Goal: Information Seeking & Learning: Learn about a topic

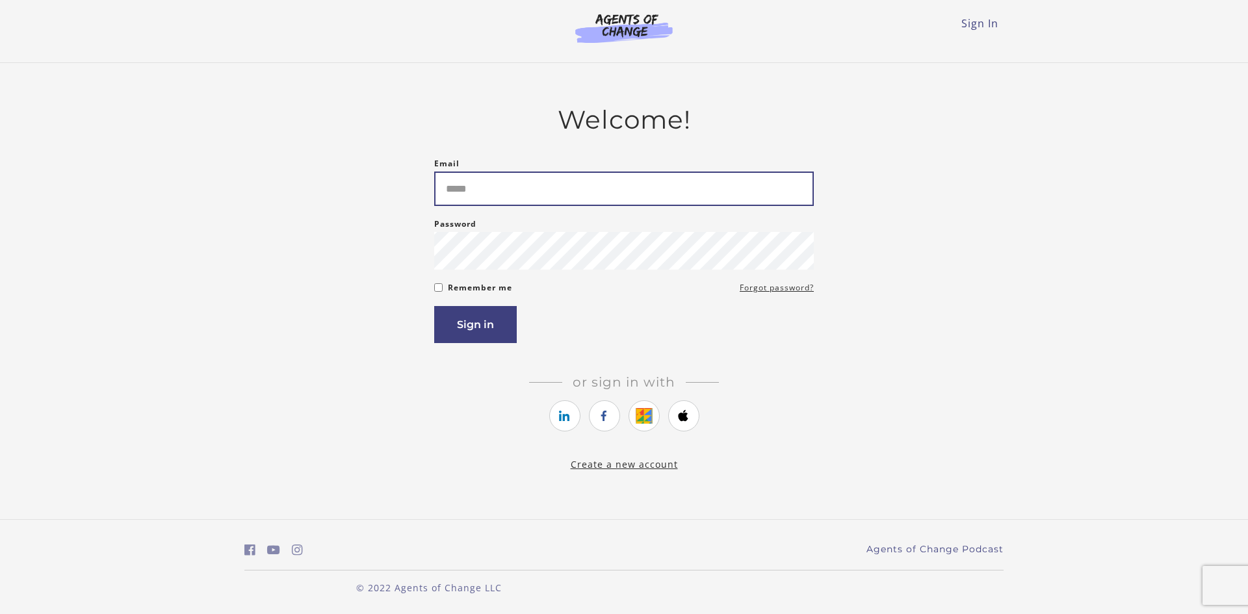
click at [541, 189] on input "Email" at bounding box center [624, 189] width 380 height 34
type input "**********"
click at [499, 332] on button "Sign in" at bounding box center [475, 324] width 83 height 37
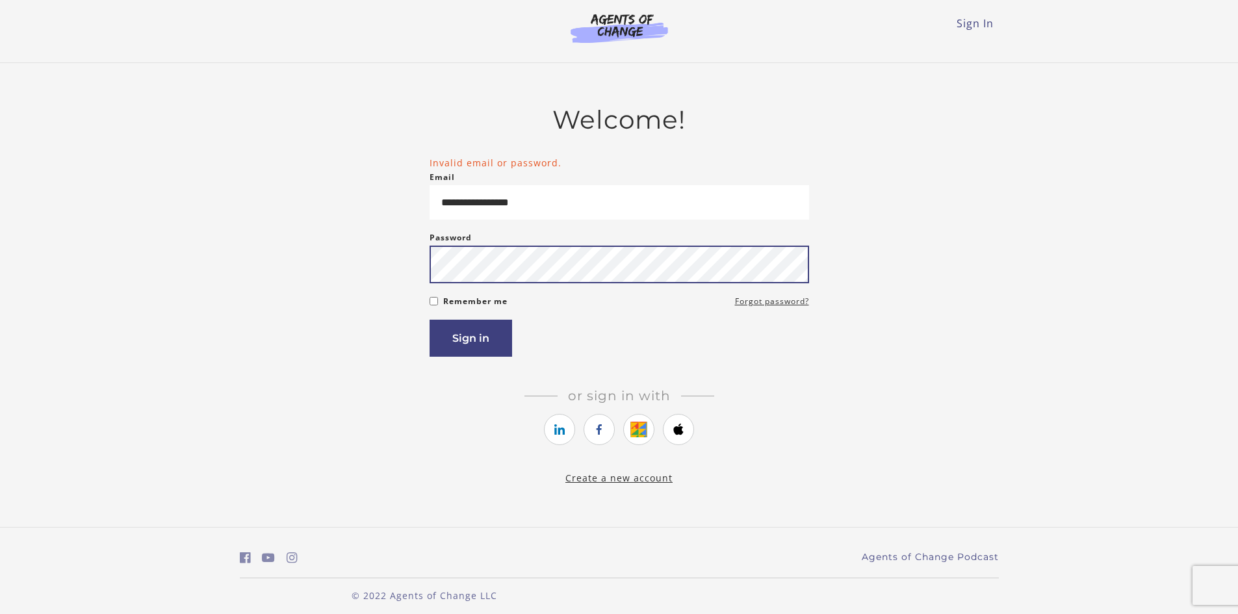
click at [430, 320] on button "Sign in" at bounding box center [471, 338] width 83 height 37
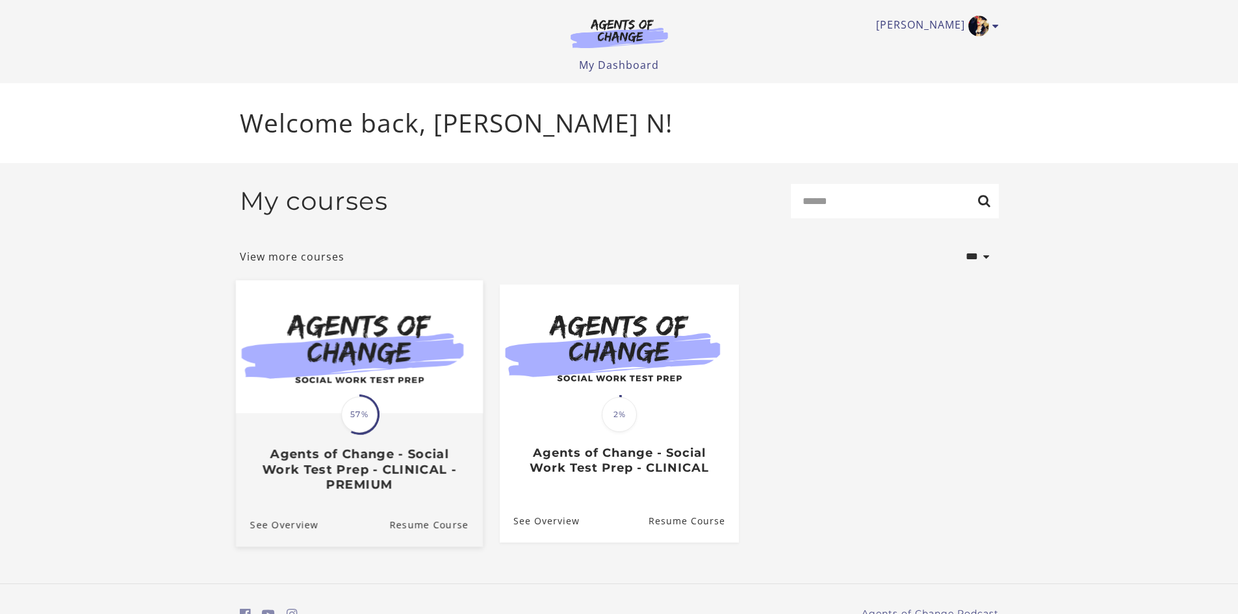
click at [314, 361] on img at bounding box center [358, 346] width 247 height 133
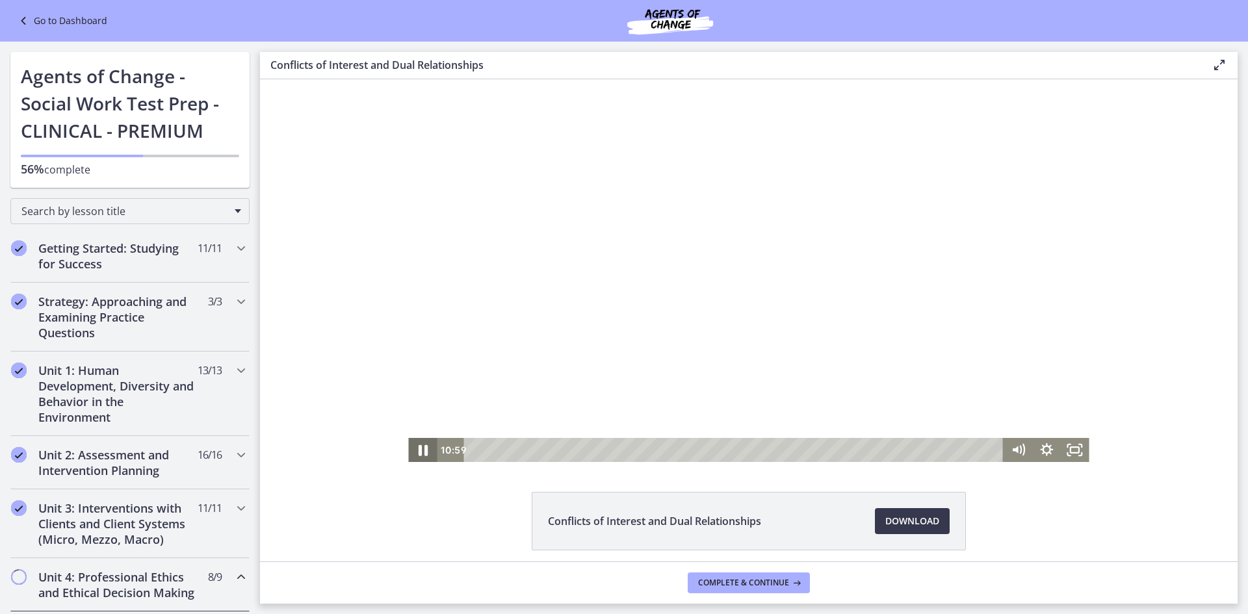
click at [420, 449] on icon "Pause" at bounding box center [423, 450] width 9 height 11
click at [887, 521] on span "Download Opens in a new window" at bounding box center [912, 522] width 54 height 16
click at [561, 461] on div "2:49" at bounding box center [736, 450] width 523 height 24
click at [420, 447] on icon "Play Video" at bounding box center [424, 450] width 29 height 24
click at [419, 452] on icon "Pause" at bounding box center [423, 450] width 34 height 29
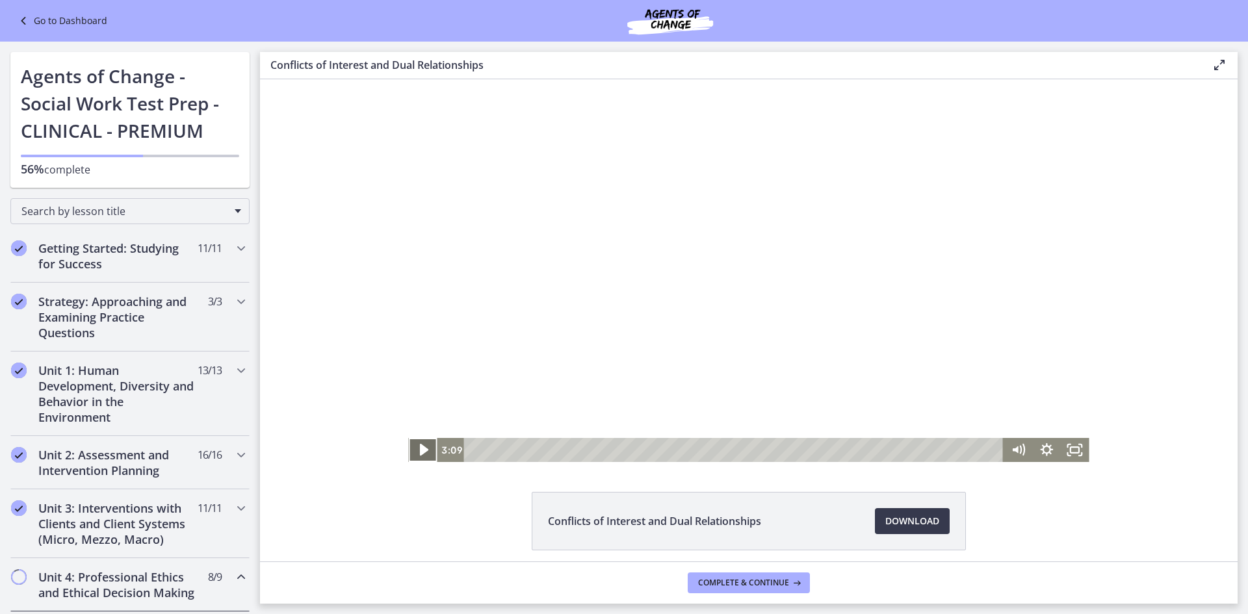
click at [421, 445] on icon "Play Video" at bounding box center [424, 450] width 34 height 29
click at [419, 452] on icon "Pause" at bounding box center [422, 450] width 29 height 24
click at [415, 446] on icon "Play Video" at bounding box center [424, 450] width 29 height 24
click at [423, 446] on icon "Pause" at bounding box center [422, 450] width 29 height 24
click at [423, 450] on icon "Play Video" at bounding box center [424, 450] width 29 height 24
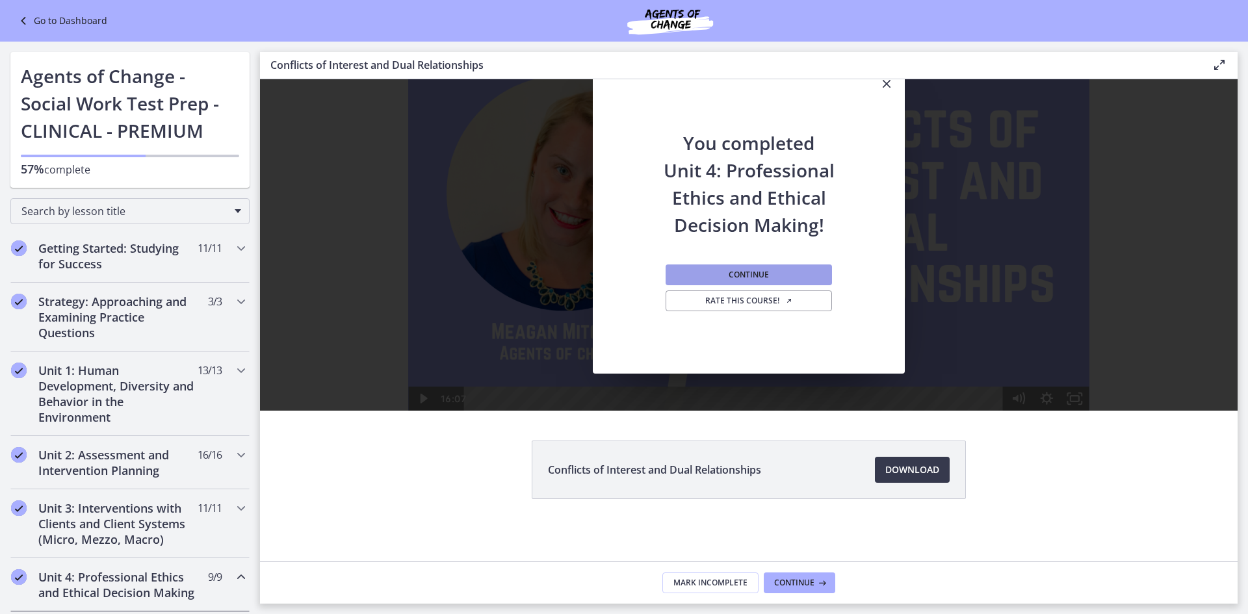
click at [721, 270] on button "Continue" at bounding box center [749, 275] width 166 height 21
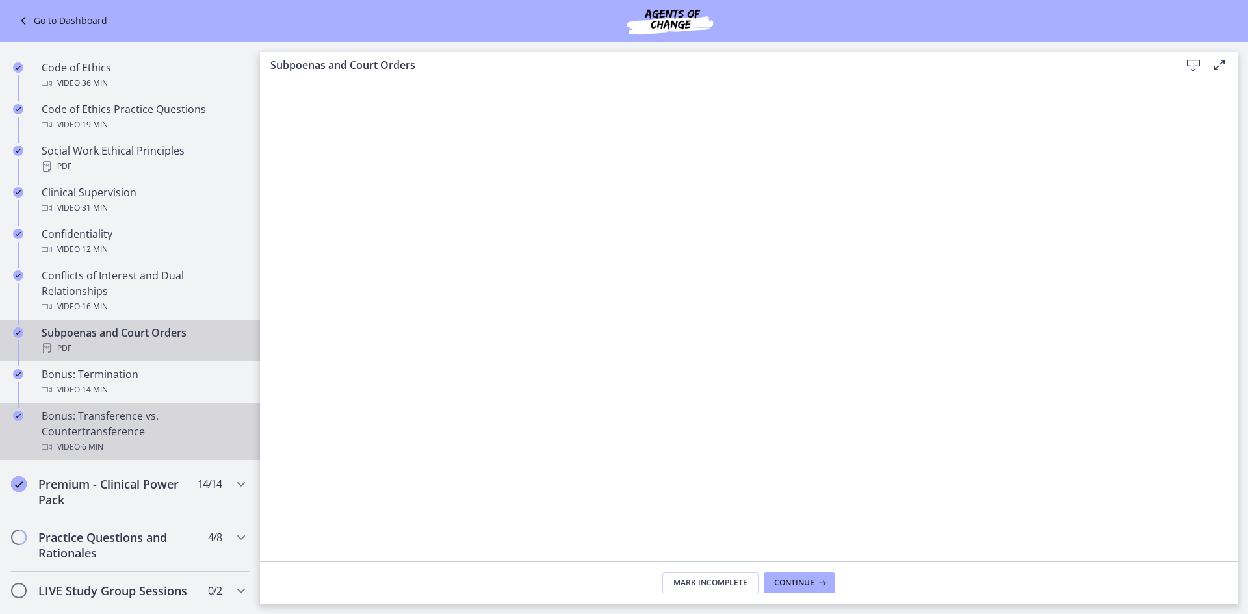
scroll to position [585, 0]
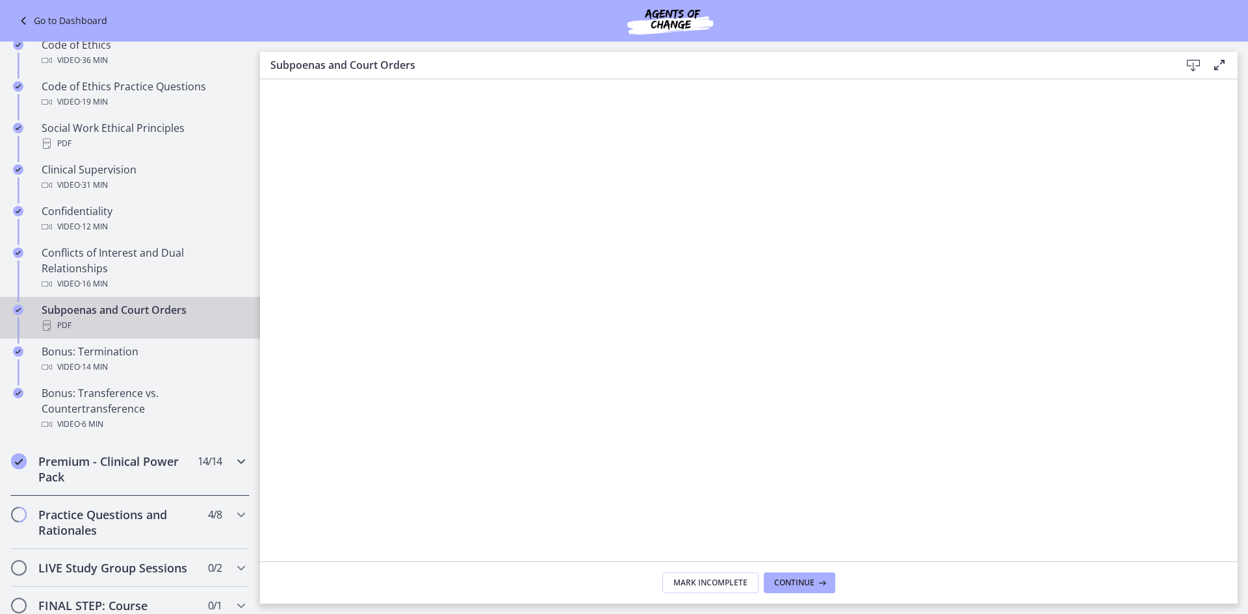
click at [219, 476] on div "Premium - Clinical Power Pack 14 / 14 Completed" at bounding box center [129, 469] width 239 height 53
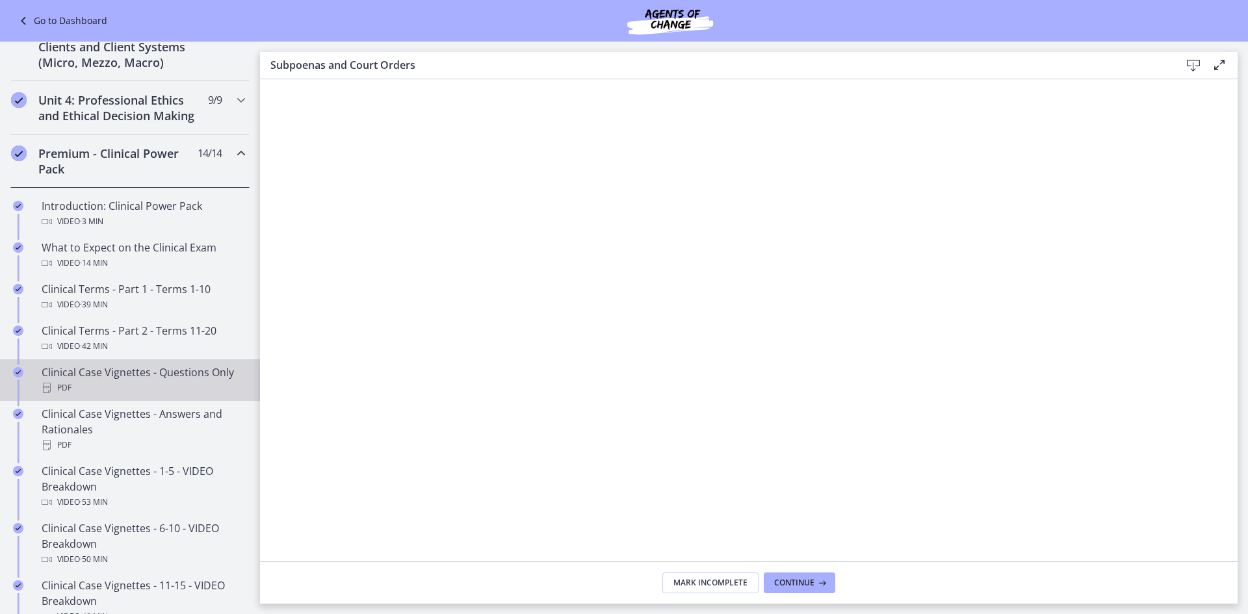
scroll to position [433, 0]
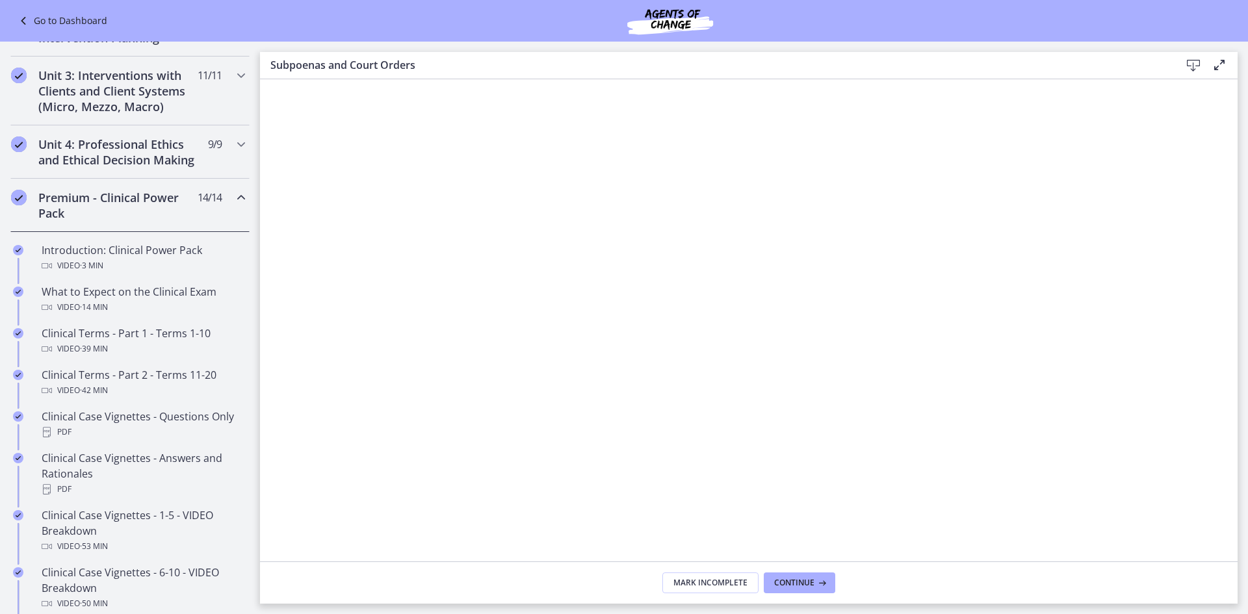
click at [237, 205] on icon "Chapters" at bounding box center [241, 198] width 16 height 16
